Goal: Information Seeking & Learning: Learn about a topic

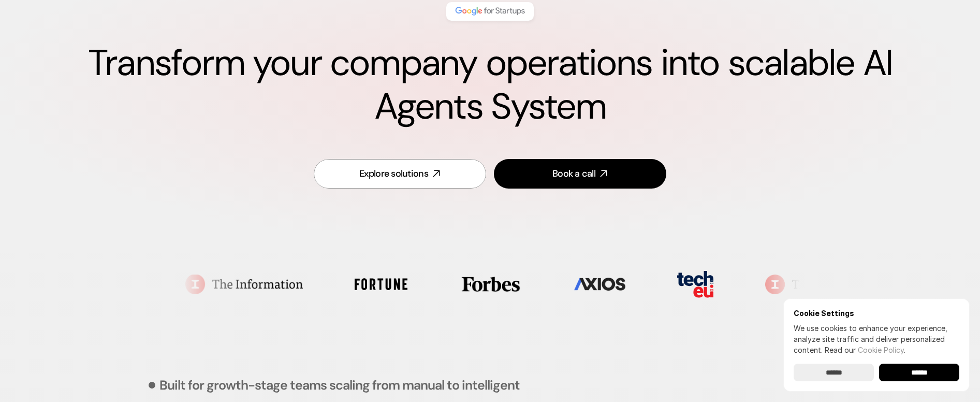
scroll to position [106, 0]
click at [550, 288] on img at bounding box center [575, 283] width 51 height 13
click at [525, 285] on ul at bounding box center [454, 283] width 610 height 52
click at [537, 285] on ul at bounding box center [479, 283] width 610 height 52
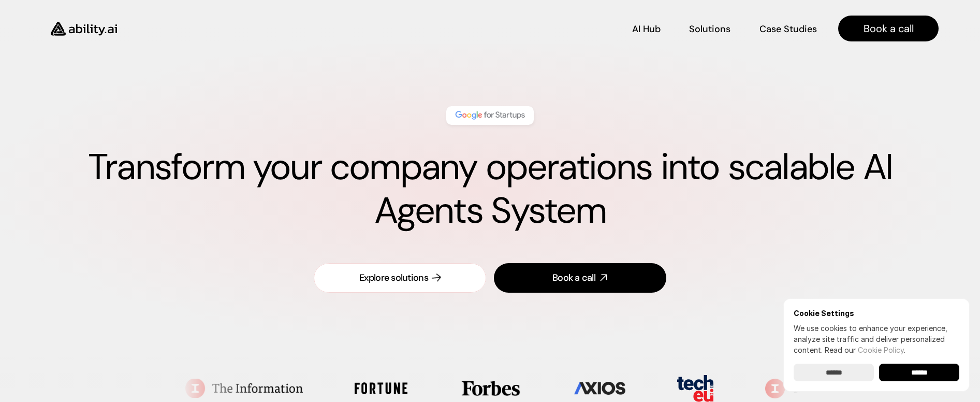
scroll to position [0, 0]
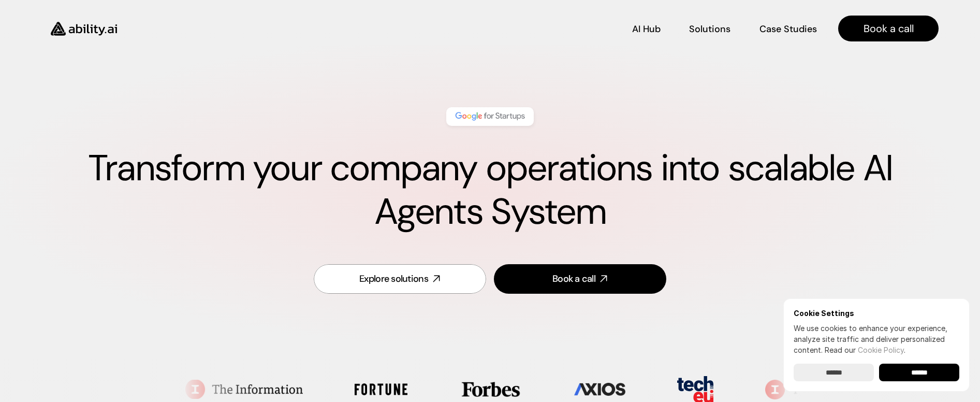
click at [493, 119] on img at bounding box center [490, 116] width 73 height 13
click at [783, 29] on p "Case Studies" at bounding box center [789, 27] width 56 height 13
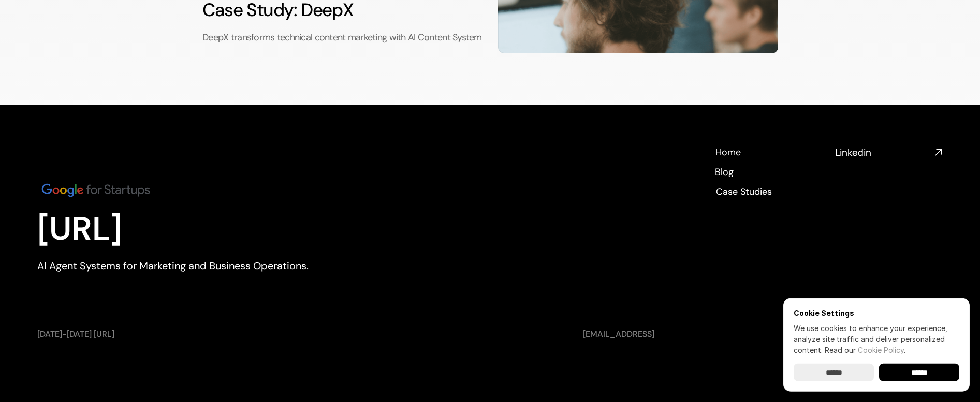
scroll to position [431, 0]
drag, startPoint x: 79, startPoint y: 186, endPoint x: 106, endPoint y: 191, distance: 27.4
click at [80, 186] on img at bounding box center [95, 190] width 117 height 20
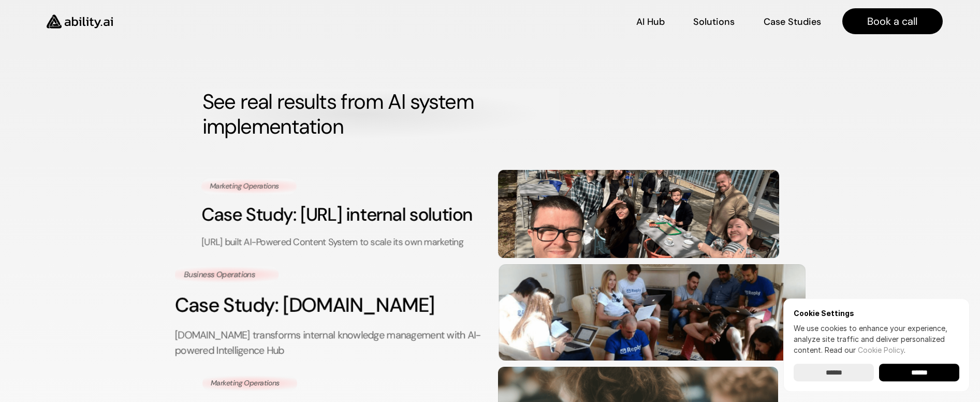
scroll to position [0, 0]
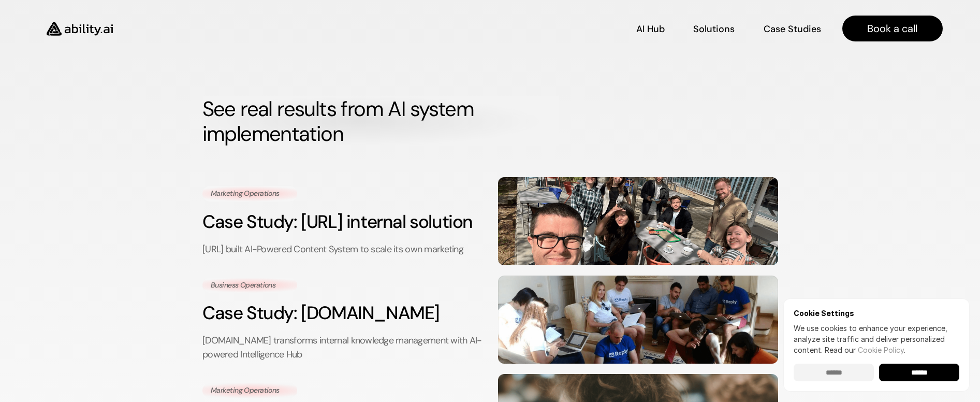
click at [858, 368] on input "******" at bounding box center [834, 373] width 80 height 18
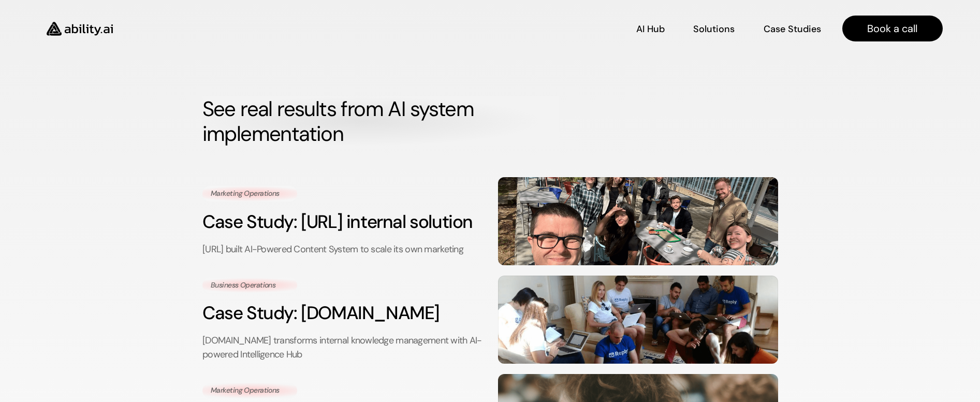
click at [102, 31] on img at bounding box center [79, 28] width 85 height 33
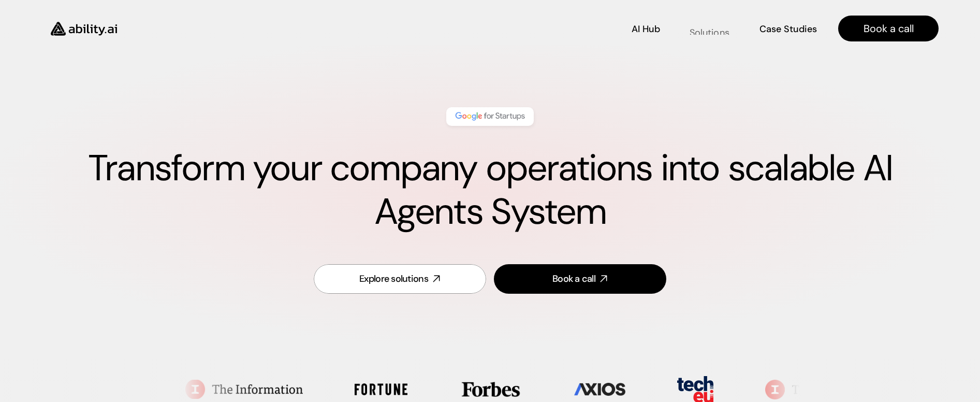
click at [711, 37] on link "Solutions Solutions" at bounding box center [710, 29] width 42 height 18
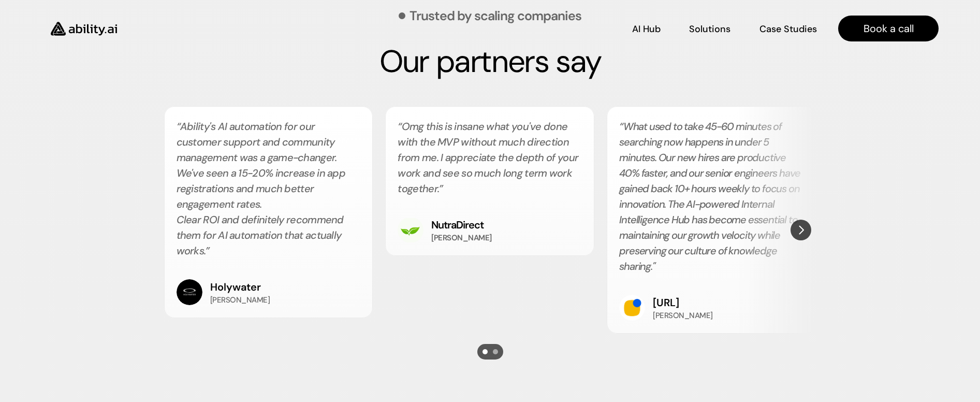
scroll to position [1856, 0]
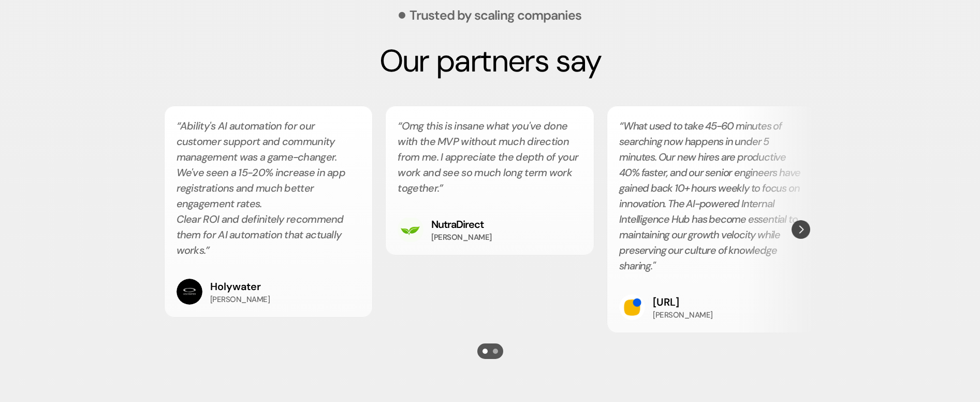
click at [801, 236] on img "Next" at bounding box center [801, 229] width 19 height 19
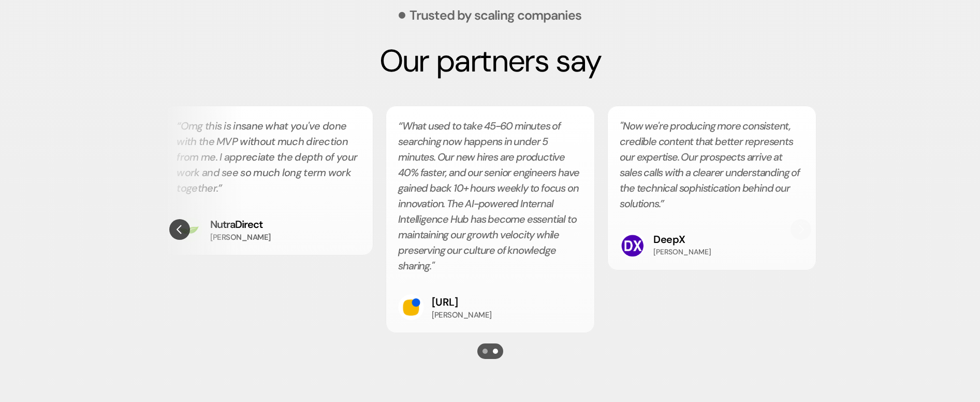
click at [801, 236] on div "DeepX [PERSON_NAME]" at bounding box center [712, 245] width 184 height 26
